Goal: Information Seeking & Learning: Learn about a topic

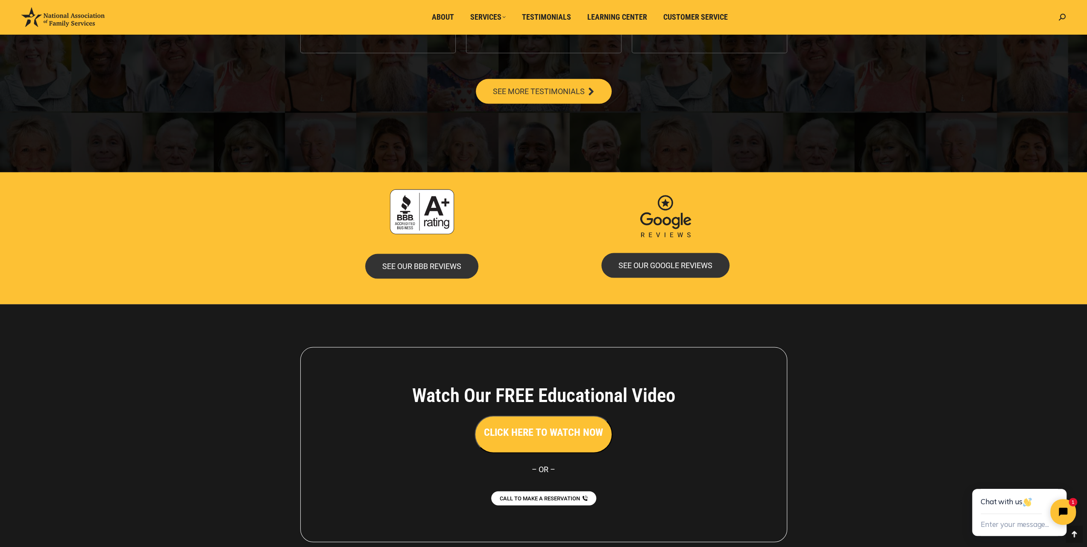
scroll to position [1697, 0]
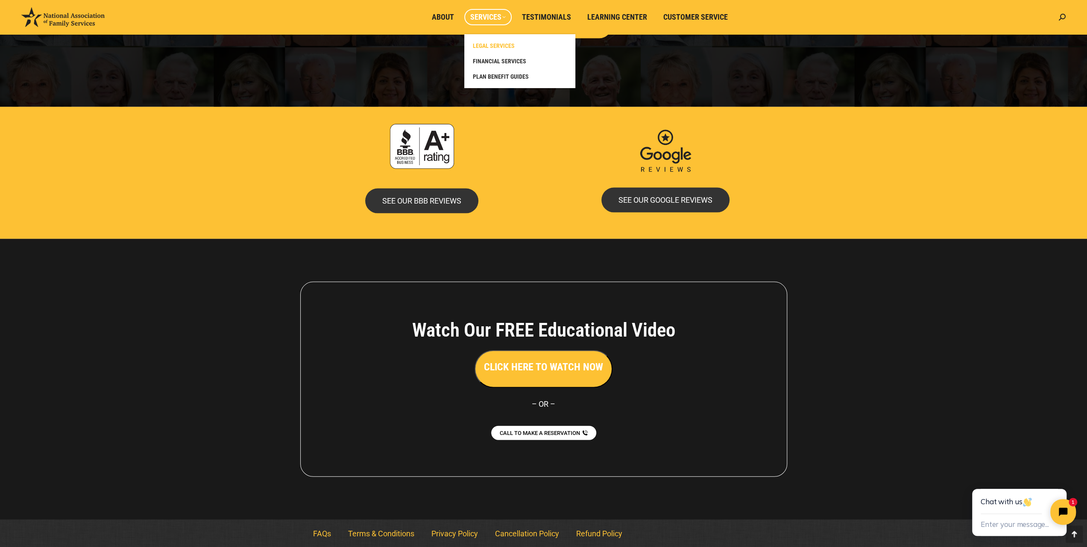
click at [495, 49] on span "LEGAL SERVICES" at bounding box center [494, 46] width 42 height 8
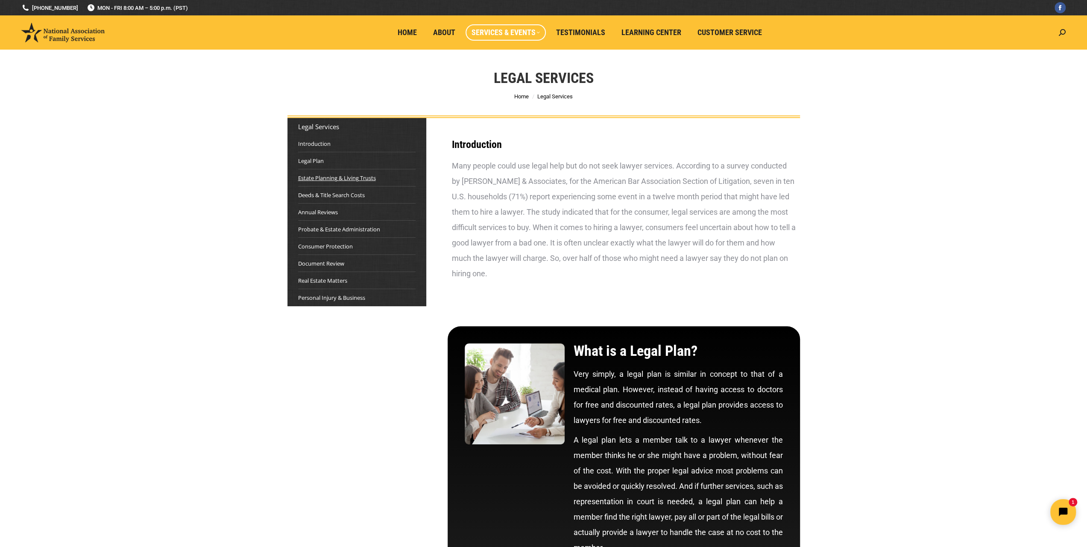
click at [362, 179] on link "Estate Planning & Living Trusts" at bounding box center [337, 177] width 78 height 9
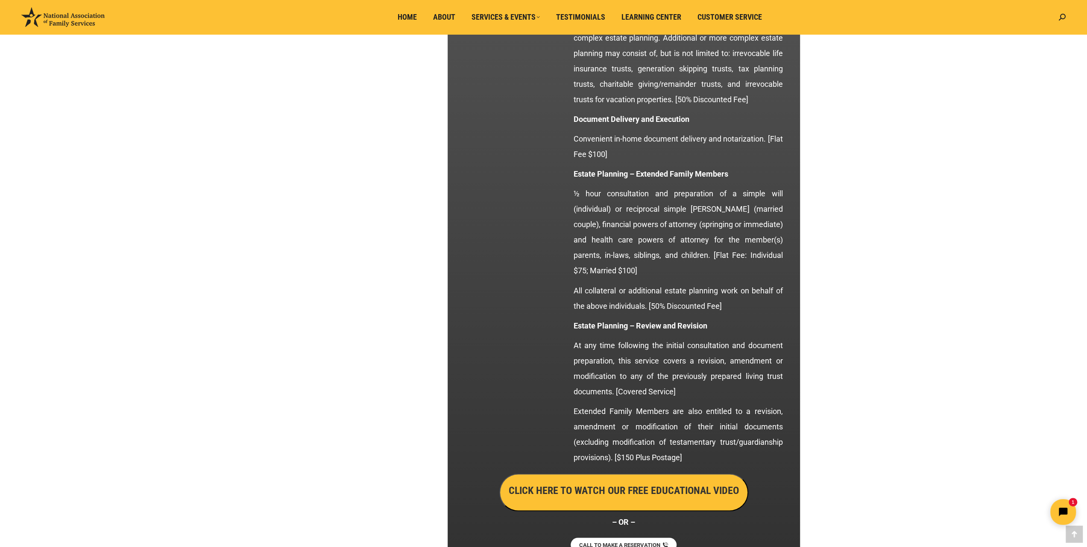
scroll to position [1349, 0]
click at [654, 488] on h3 "CLICK HERE TO WATCH OUR FREE EDUCATIONAL VIDEO" at bounding box center [624, 488] width 230 height 15
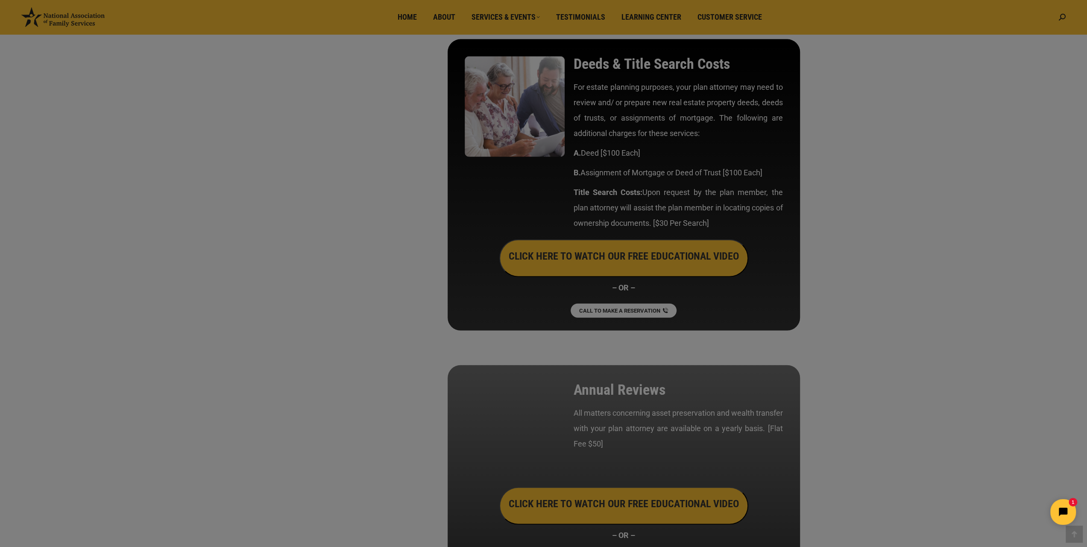
scroll to position [1890, 0]
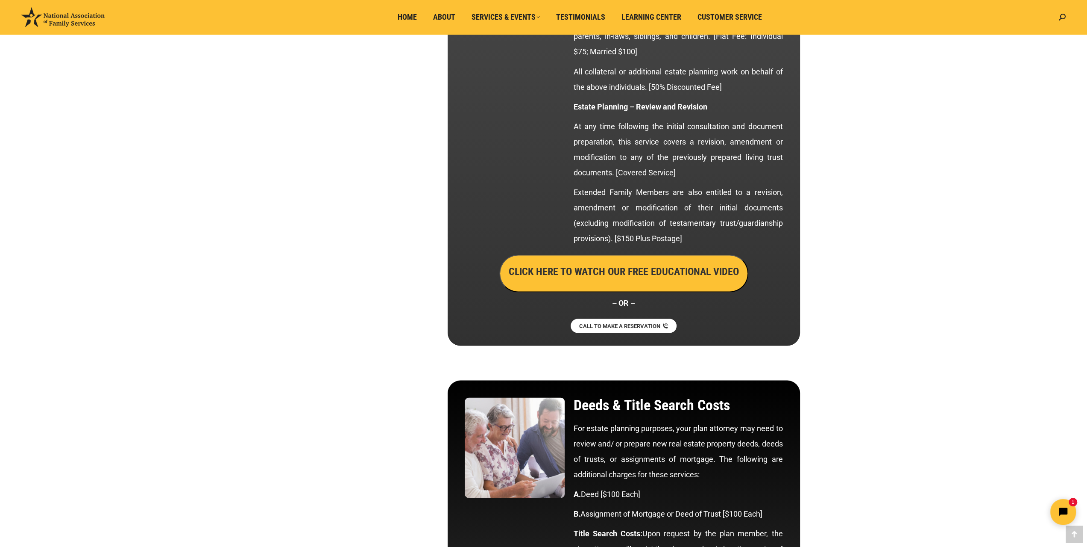
click at [626, 268] on h3 "CLICK HERE TO WATCH OUR FREE EDUCATIONAL VIDEO" at bounding box center [624, 271] width 230 height 15
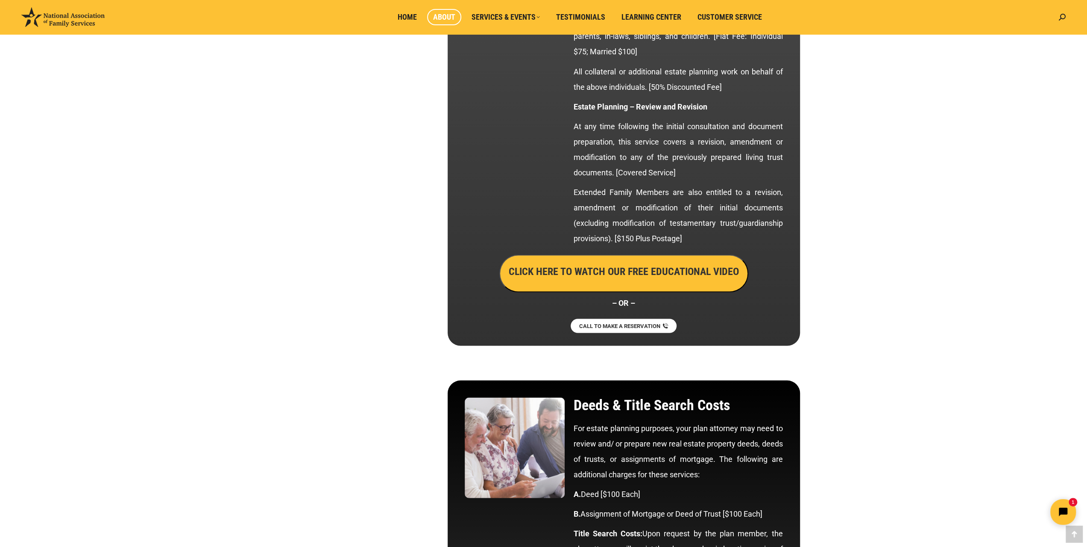
click at [450, 15] on span "About" at bounding box center [444, 16] width 22 height 9
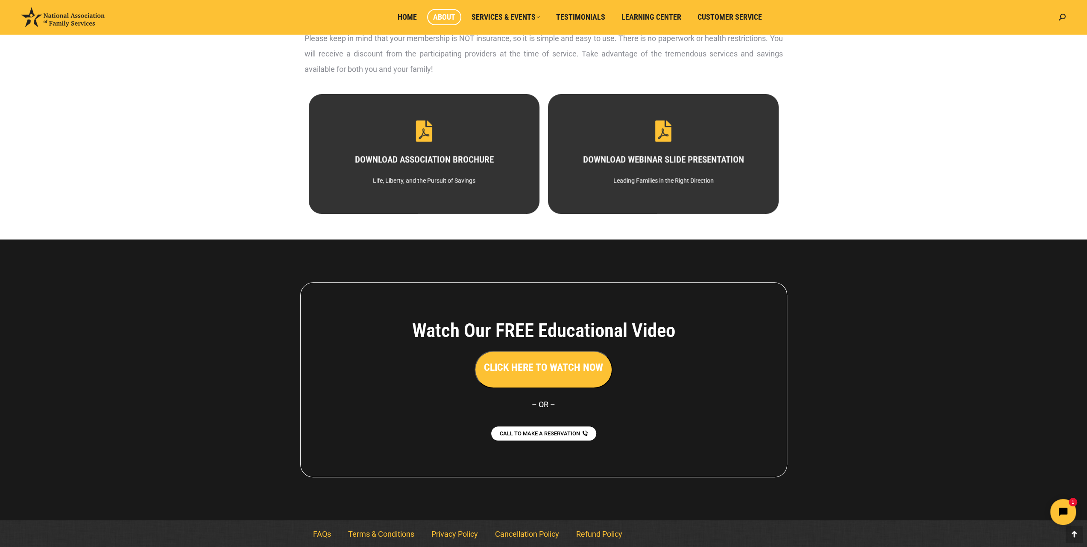
scroll to position [430, 0]
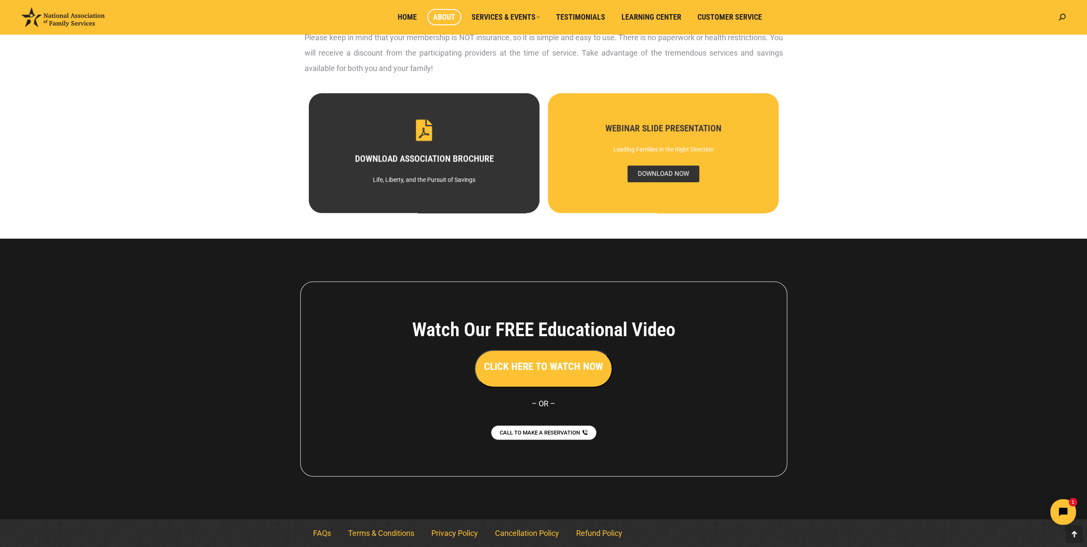
click at [669, 171] on span "DOWNLOAD NOW" at bounding box center [663, 173] width 72 height 17
